Goal: Transaction & Acquisition: Subscribe to service/newsletter

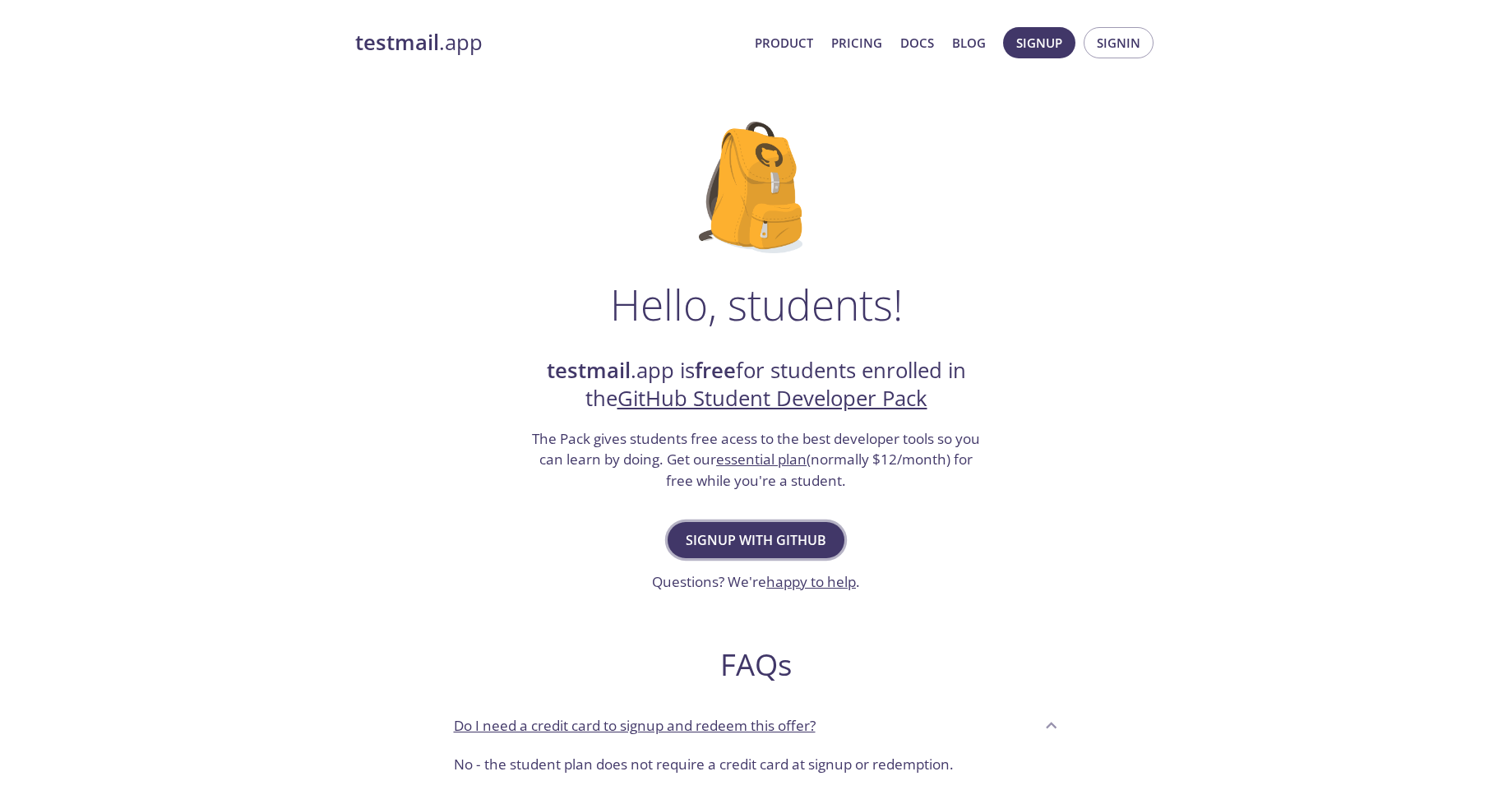
click at [830, 541] on button "Signup with GitHub" at bounding box center [756, 540] width 177 height 36
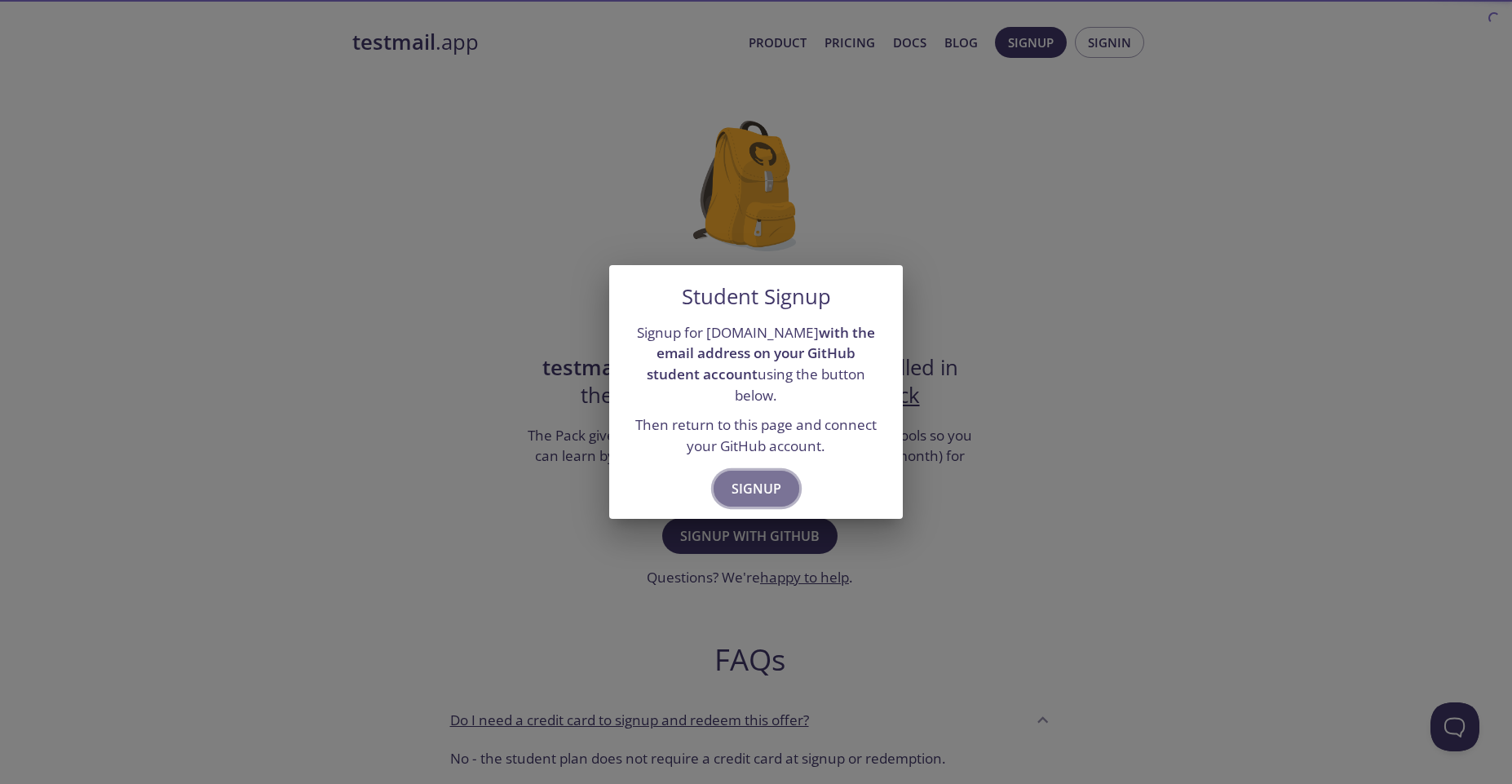
click at [763, 477] on span "Signup" at bounding box center [756, 489] width 50 height 23
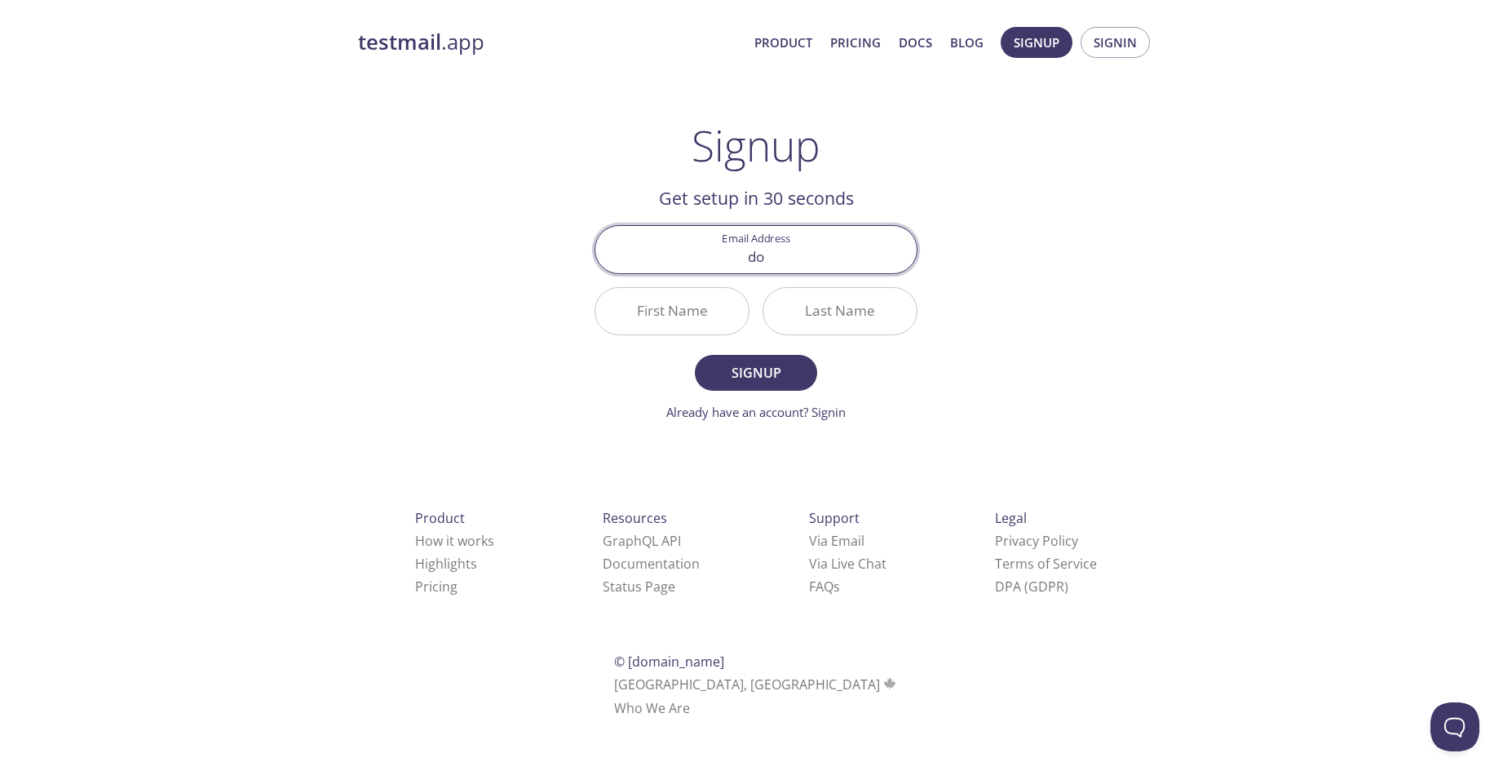
type input "d"
type input "[EMAIL_ADDRESS][DOMAIN_NAME]"
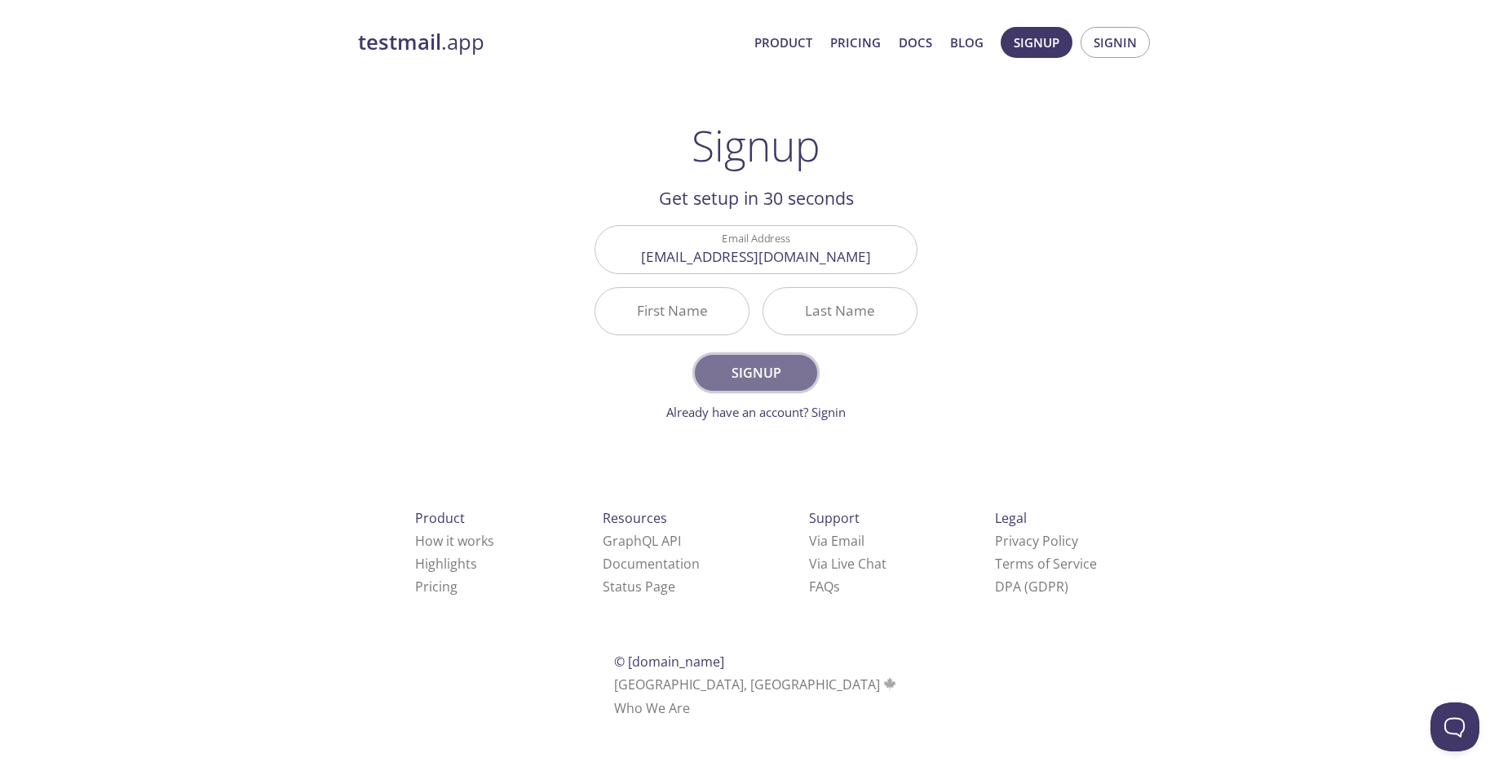
click at [780, 379] on span "Signup" at bounding box center [756, 373] width 87 height 23
click at [708, 307] on input "First Name Required" at bounding box center [671, 311] width 153 height 47
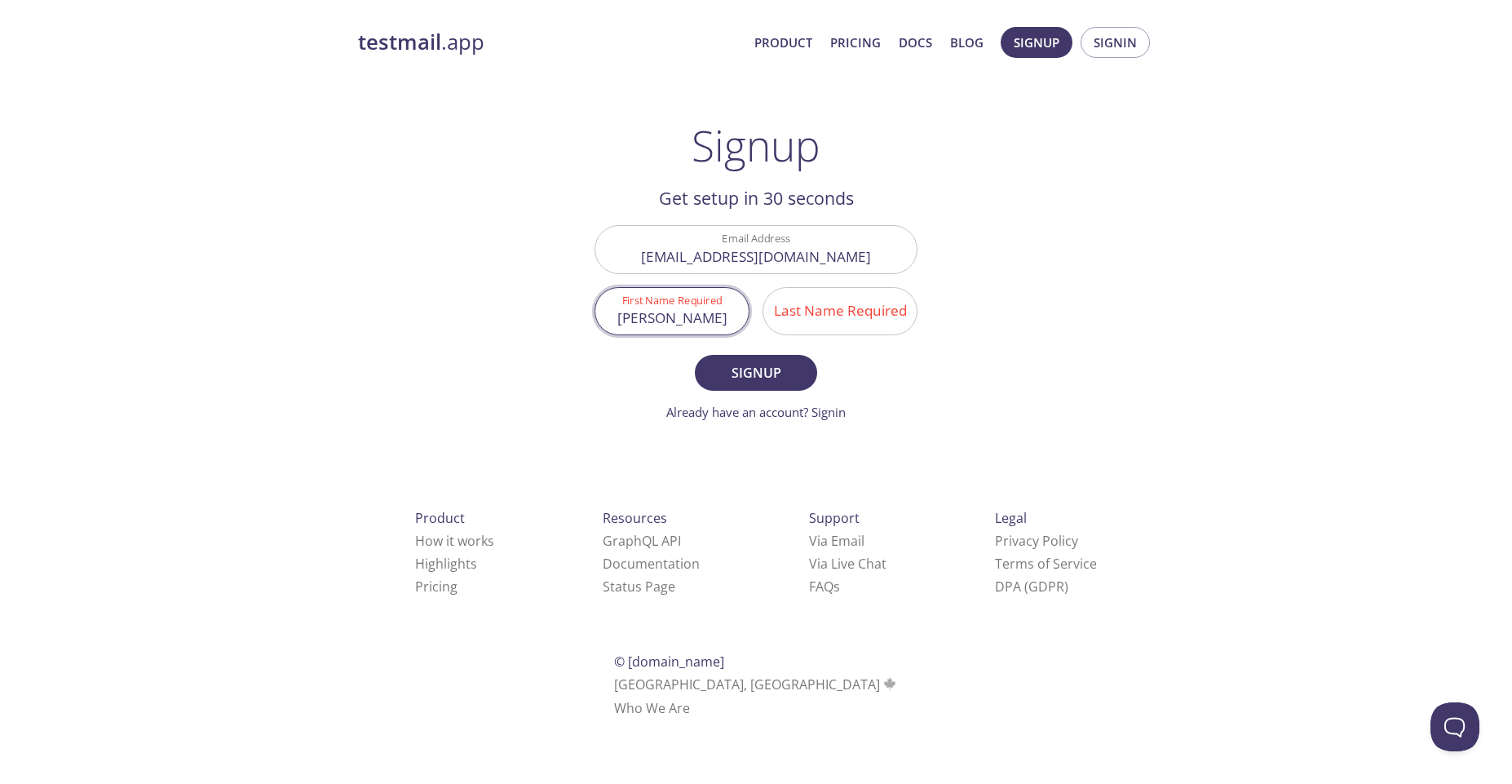
type input "[PERSON_NAME]"
click at [824, 312] on input "Last Name Required" at bounding box center [840, 311] width 153 height 47
type input "Vale"
click at [790, 379] on span "Signup" at bounding box center [756, 373] width 87 height 23
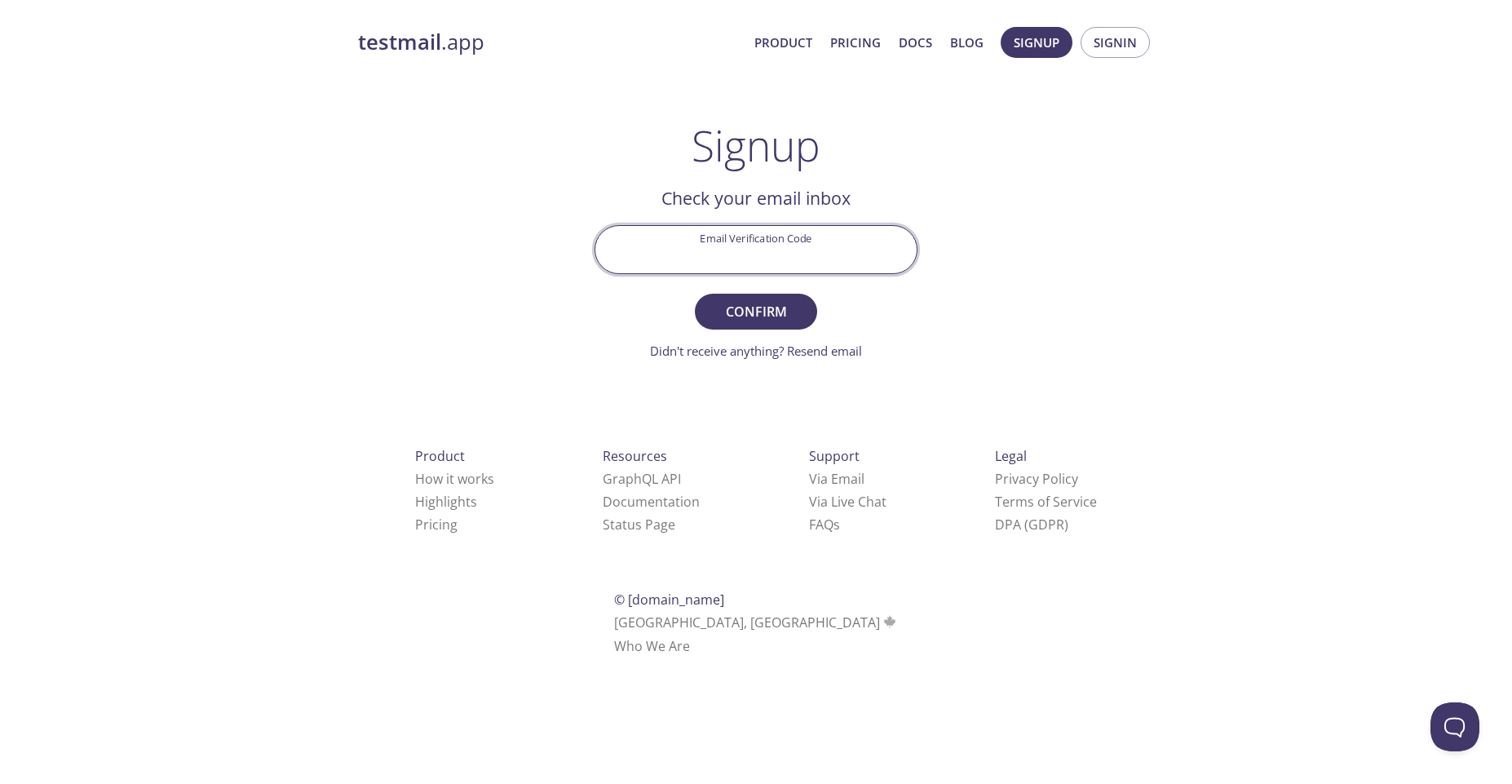
paste input "AZBURK8"
type input "AZBURK8"
click at [770, 317] on span "Confirm" at bounding box center [756, 311] width 87 height 23
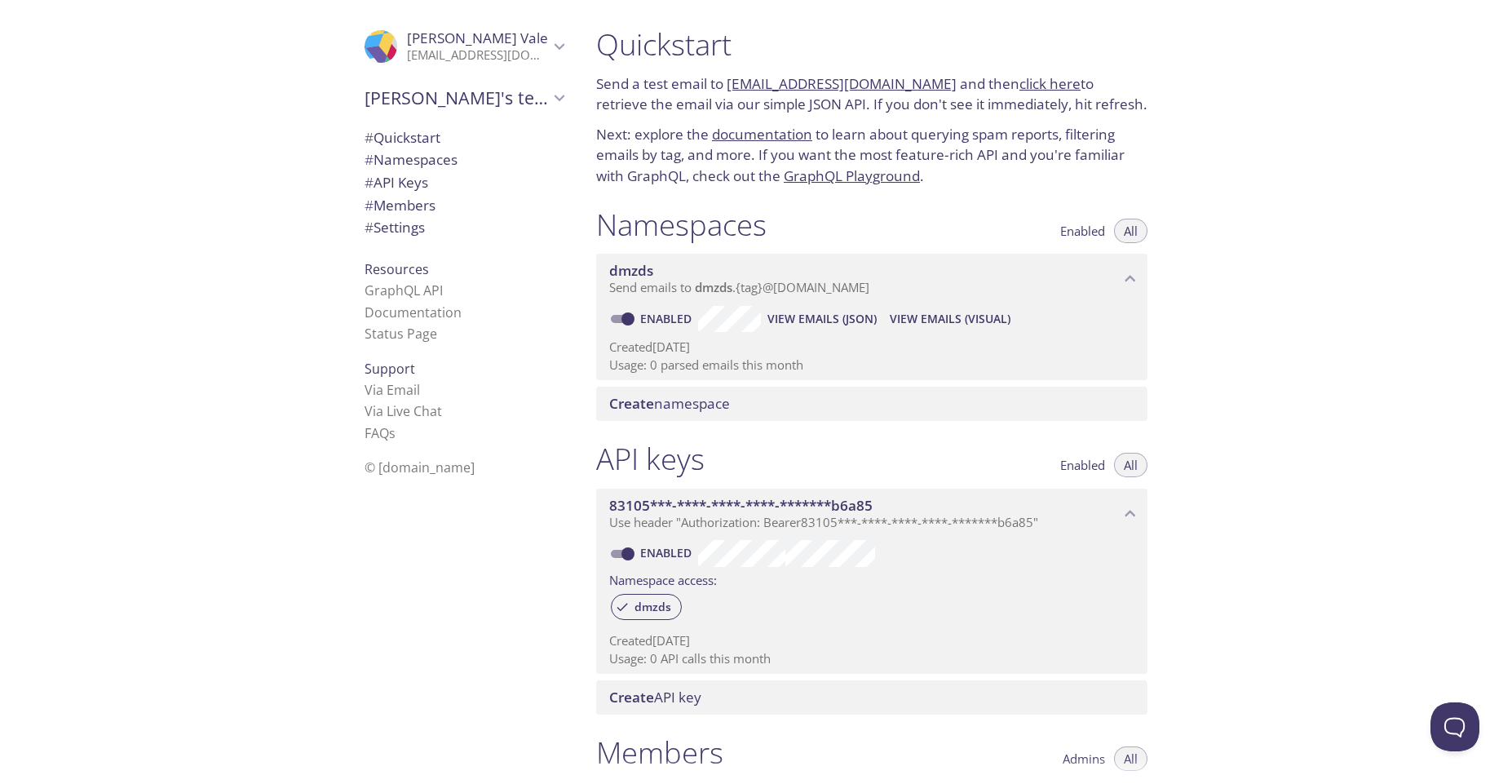
click at [426, 142] on span "# Quickstart" at bounding box center [402, 137] width 76 height 19
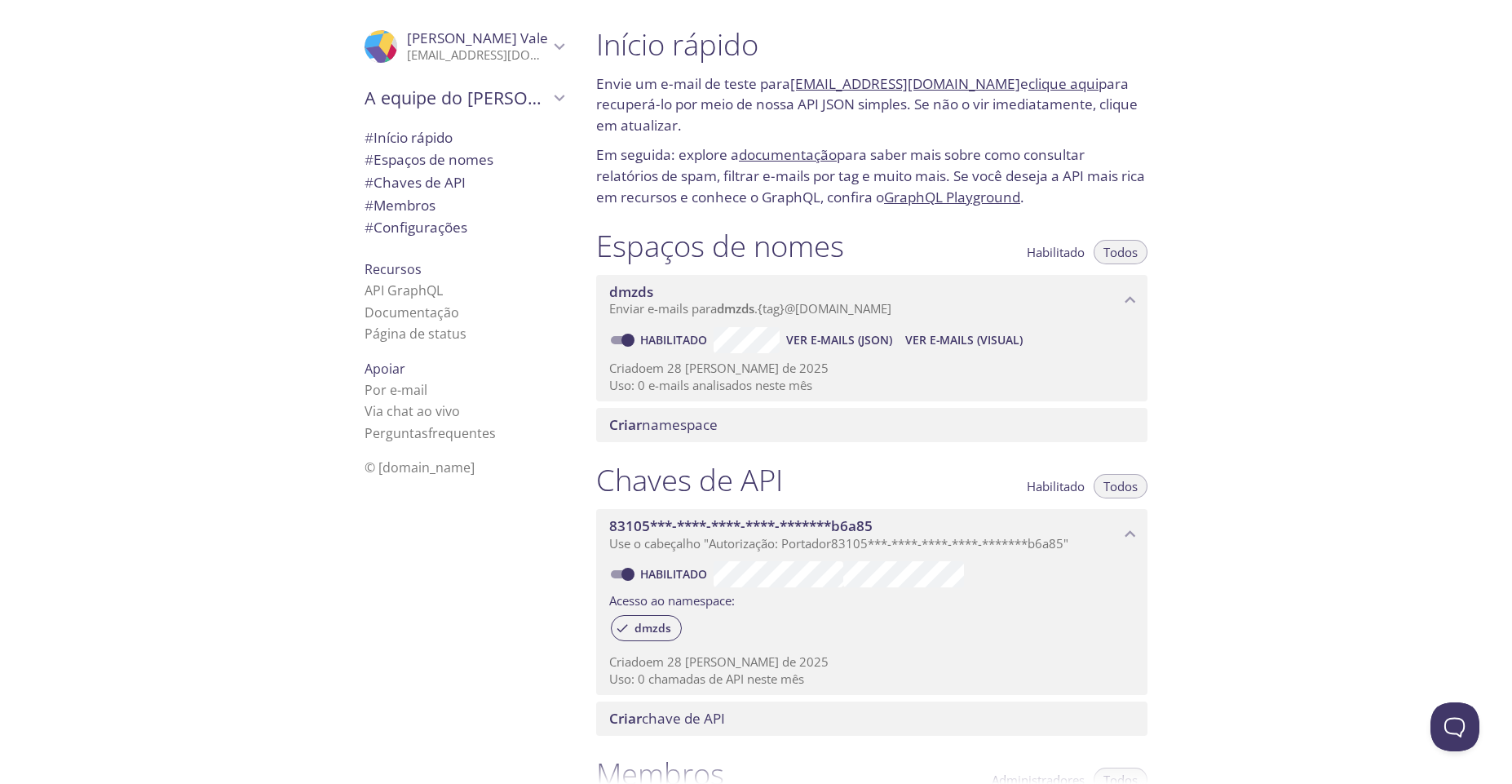
click at [885, 87] on font "[EMAIL_ADDRESS][DOMAIN_NAME]" at bounding box center [905, 83] width 230 height 19
click at [1043, 86] on font "clique aqui" at bounding box center [1064, 83] width 70 height 19
